Goal: Task Accomplishment & Management: Complete application form

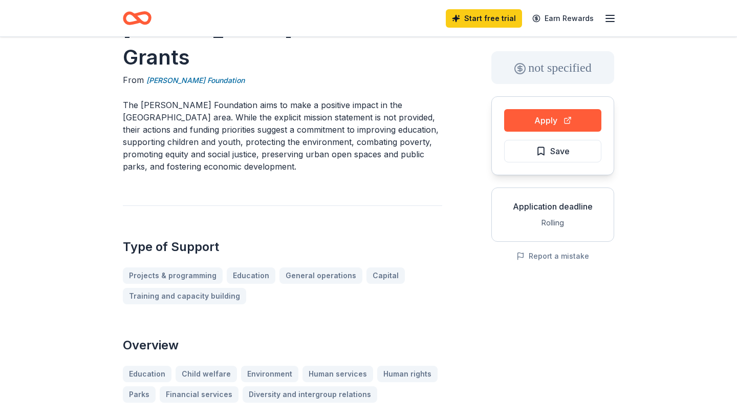
scroll to position [19, 0]
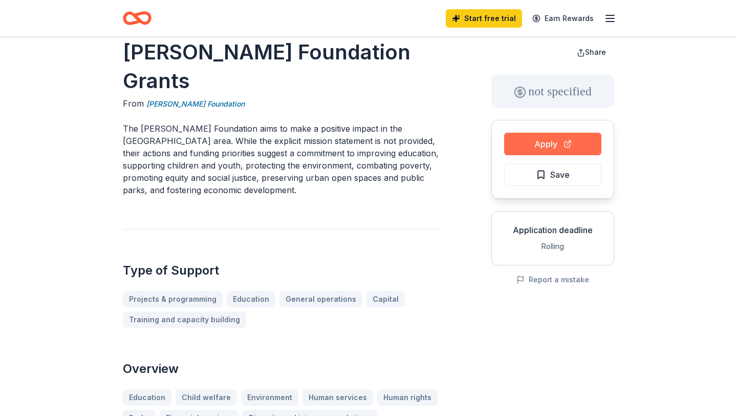
click at [538, 145] on button "Apply" at bounding box center [552, 144] width 97 height 23
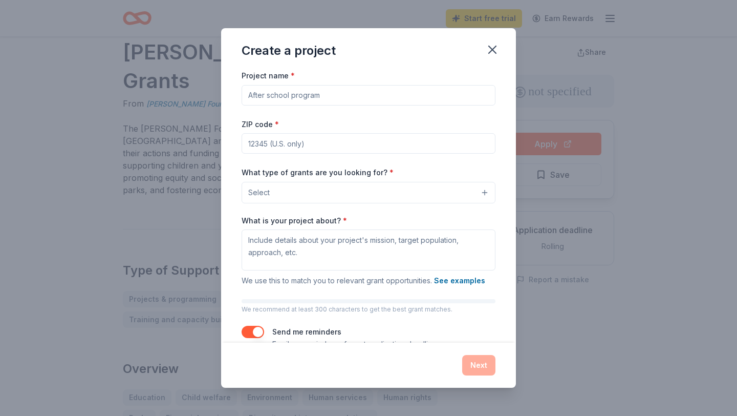
click at [363, 94] on input "Project name *" at bounding box center [369, 95] width 254 height 20
type input "C"
type input "2025 Jingle & Mingle"
click at [353, 144] on input "ZIP code *" at bounding box center [369, 143] width 254 height 20
type input "27406"
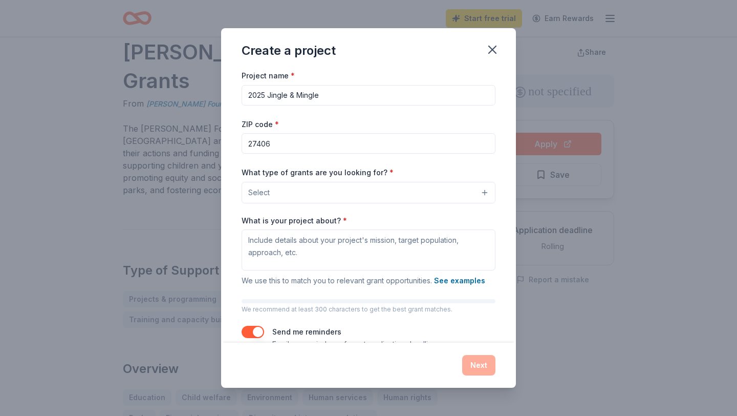
click at [339, 192] on button "Select" at bounding box center [369, 193] width 254 height 22
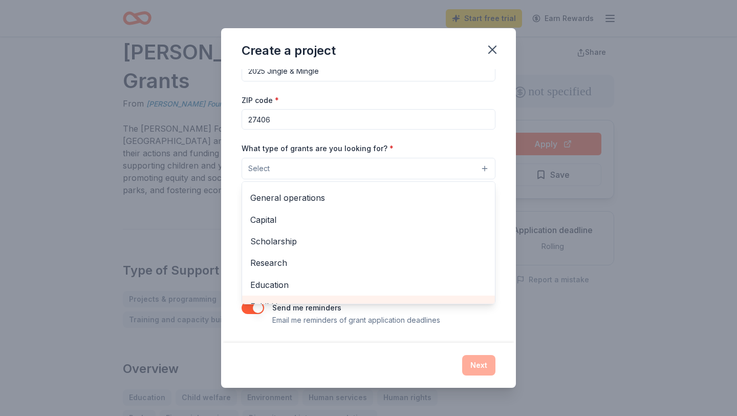
scroll to position [0, 0]
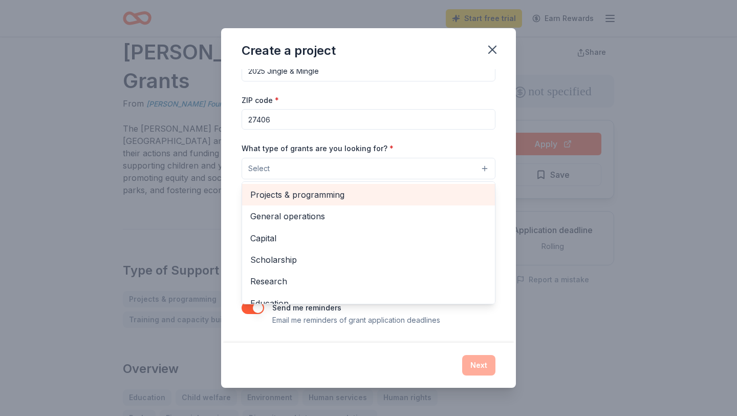
click at [338, 200] on span "Projects & programming" at bounding box center [368, 194] width 237 height 13
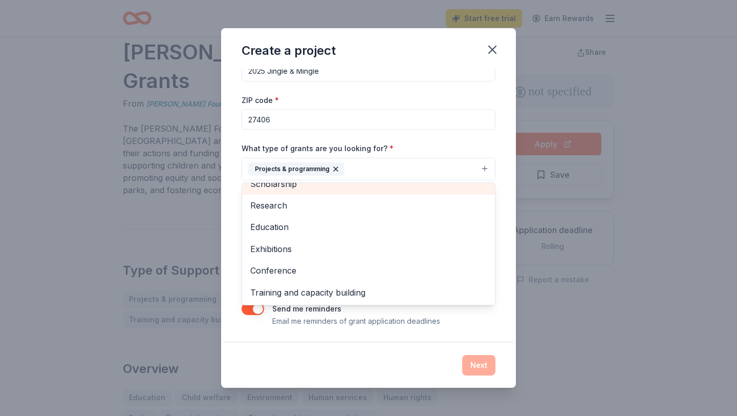
scroll to position [99, 0]
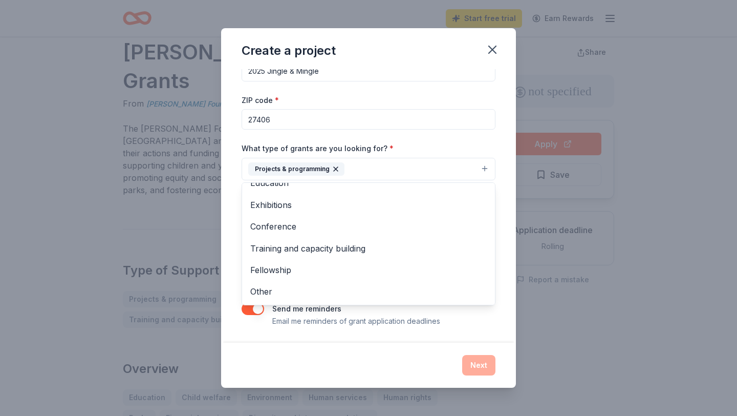
click at [235, 277] on div "Project name * 2025 Jingle & Mingle ZIP code * 27406 What type of grants are yo…" at bounding box center [368, 205] width 295 height 273
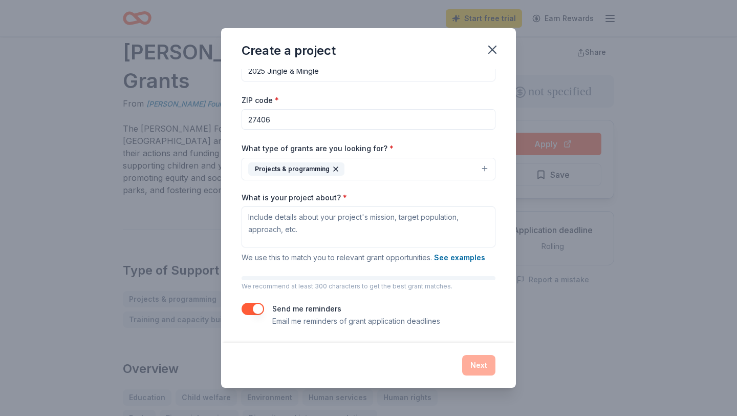
scroll to position [25, 0]
click at [472, 258] on button "See examples" at bounding box center [459, 256] width 51 height 12
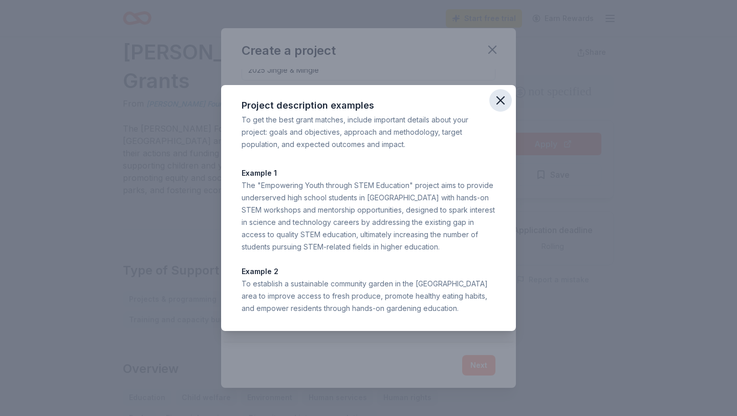
click at [506, 97] on icon "button" at bounding box center [501, 100] width 14 height 14
